Goal: Transaction & Acquisition: Purchase product/service

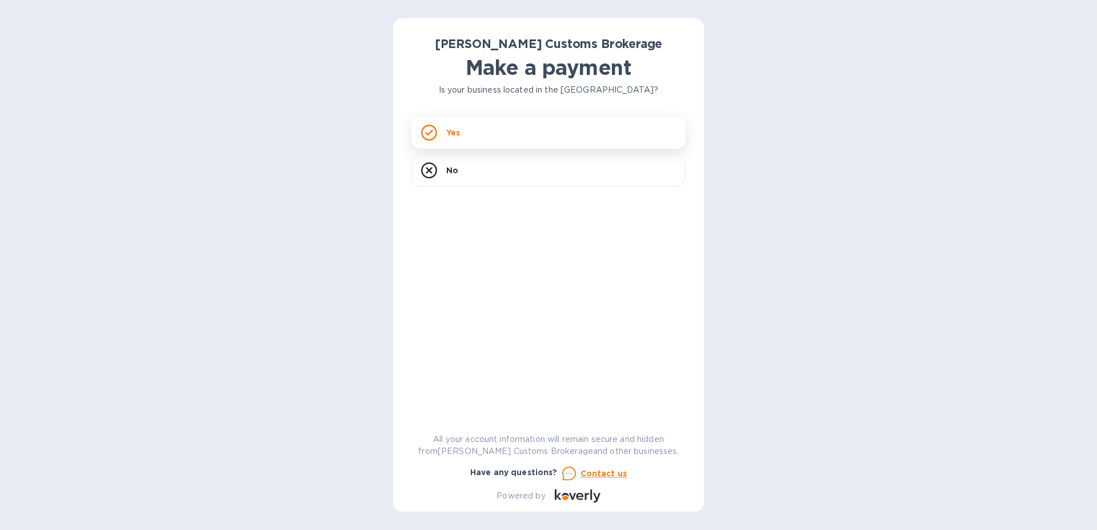
click at [478, 133] on div "Yes" at bounding box center [548, 133] width 274 height 32
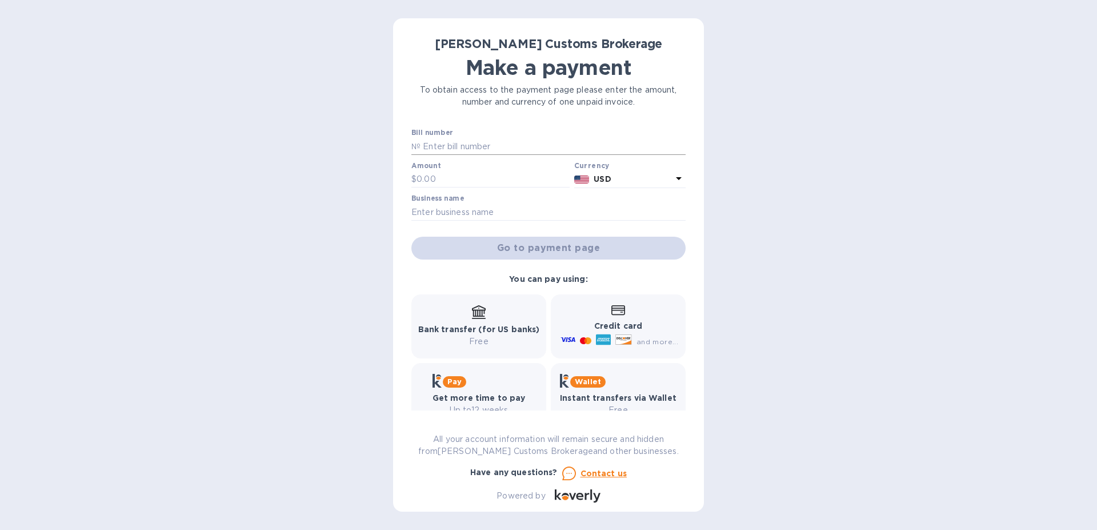
click at [434, 145] on input "text" at bounding box center [552, 146] width 265 height 17
click at [429, 144] on input "text" at bounding box center [552, 146] width 265 height 17
click at [434, 155] on input "0000981" at bounding box center [552, 146] width 265 height 17
type input "0000981"
click at [434, 172] on input "text" at bounding box center [492, 179] width 153 height 17
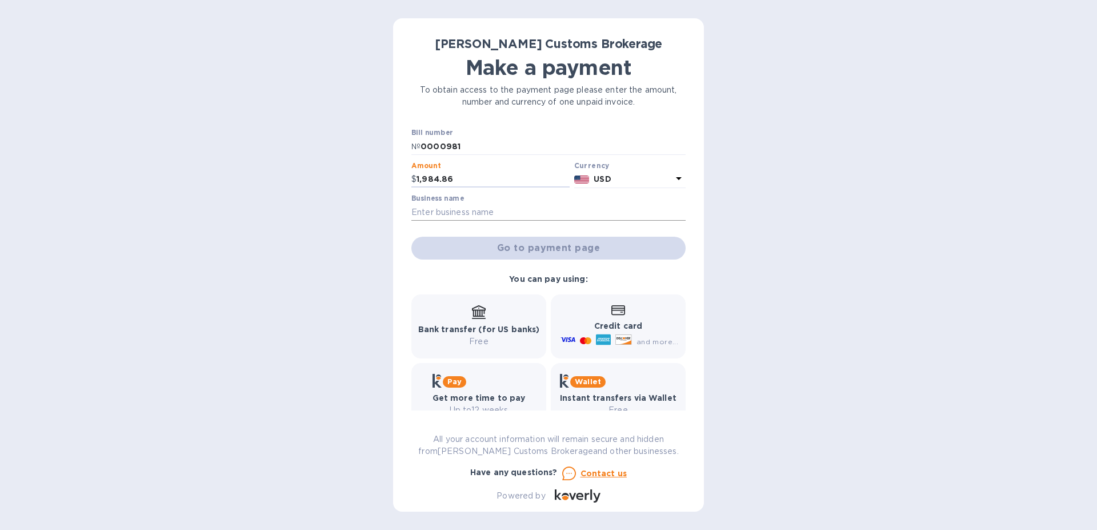
type input "1,984.86"
click at [457, 209] on input "text" at bounding box center [548, 211] width 274 height 17
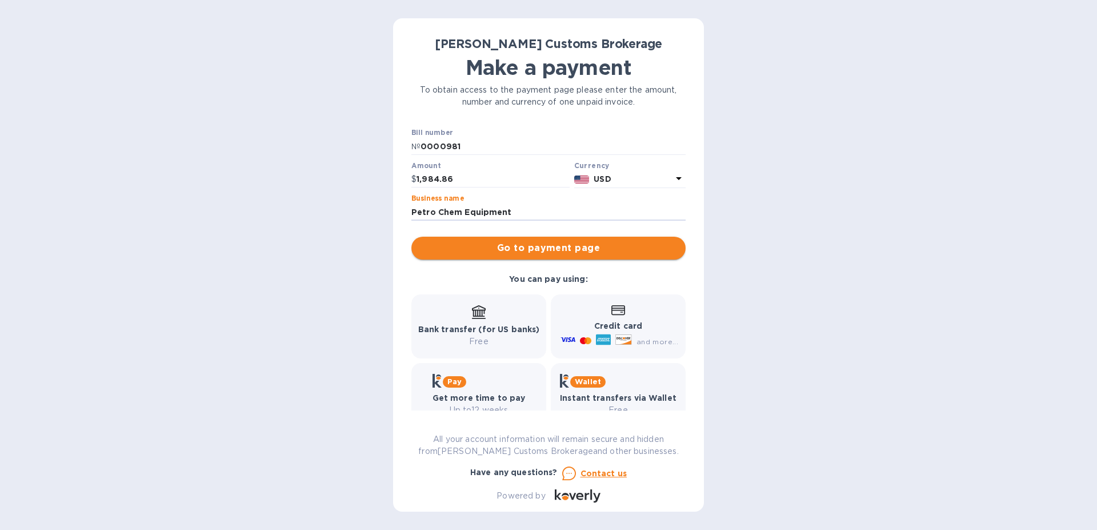
type input "Petro Chem Equipment"
click at [511, 248] on span "Go to payment page" at bounding box center [548, 248] width 256 height 14
